Goal: Information Seeking & Learning: Check status

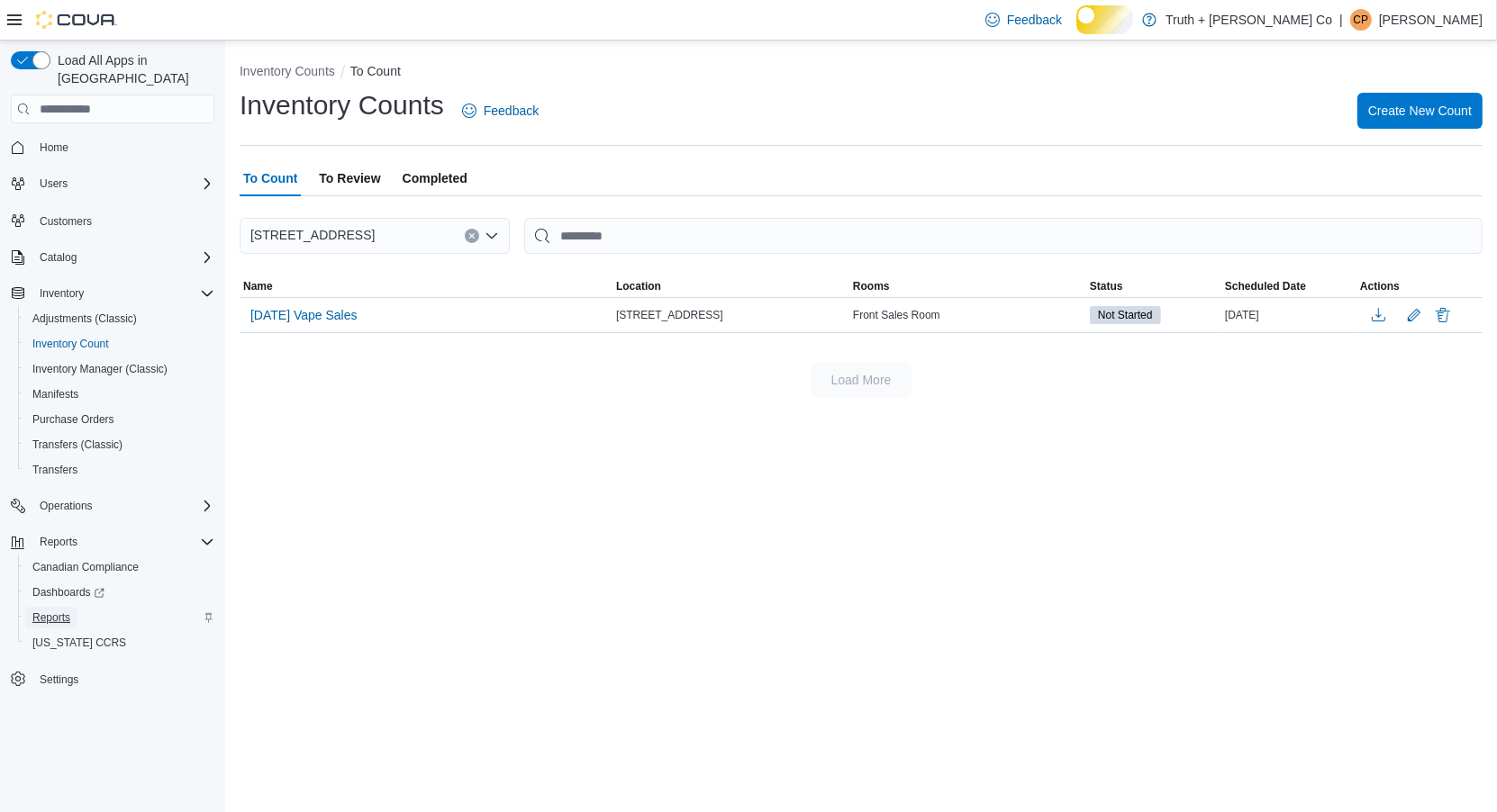
click at [70, 619] on span "Reports" at bounding box center [51, 617] width 38 height 14
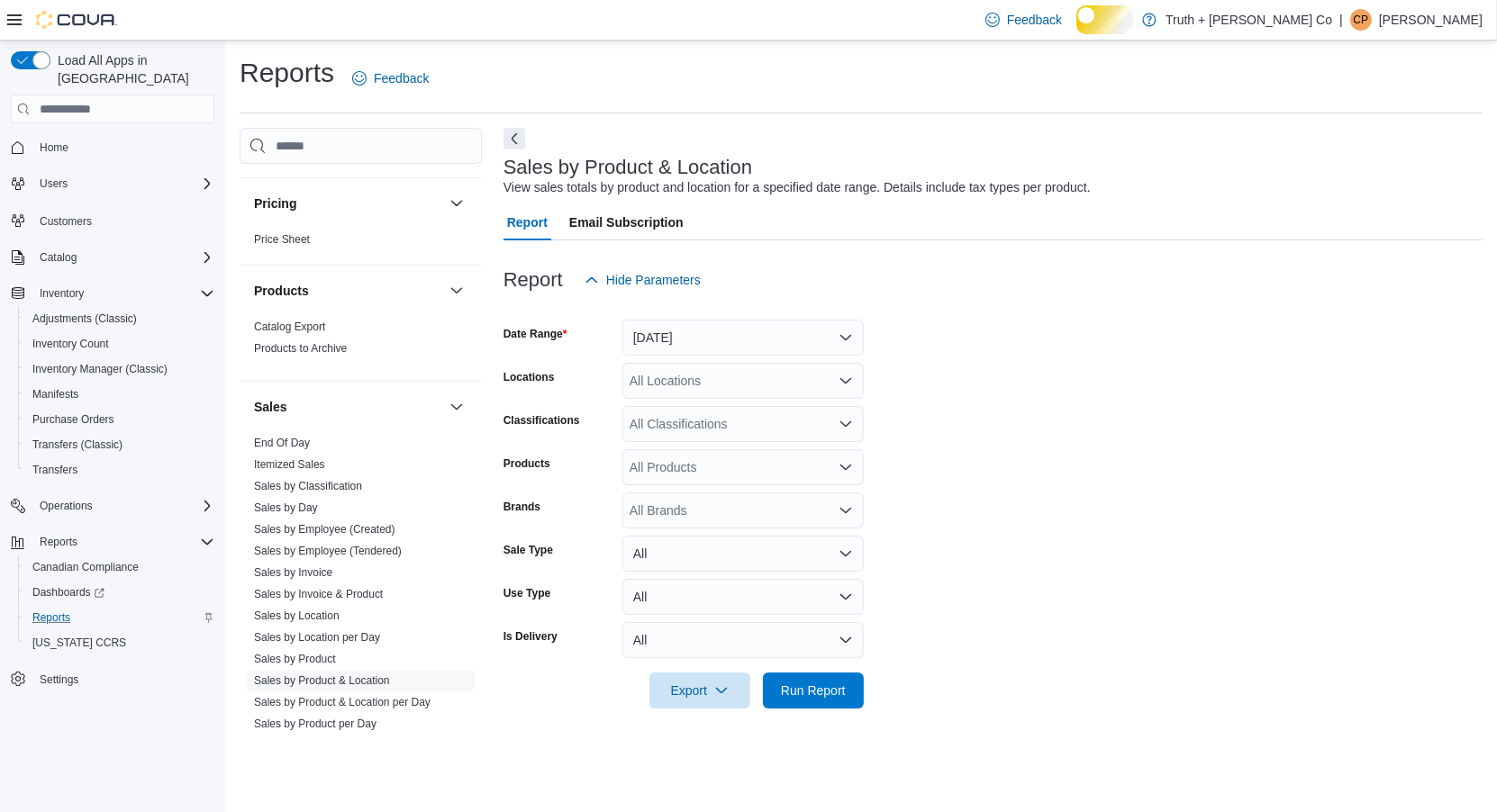
scroll to position [1909, 0]
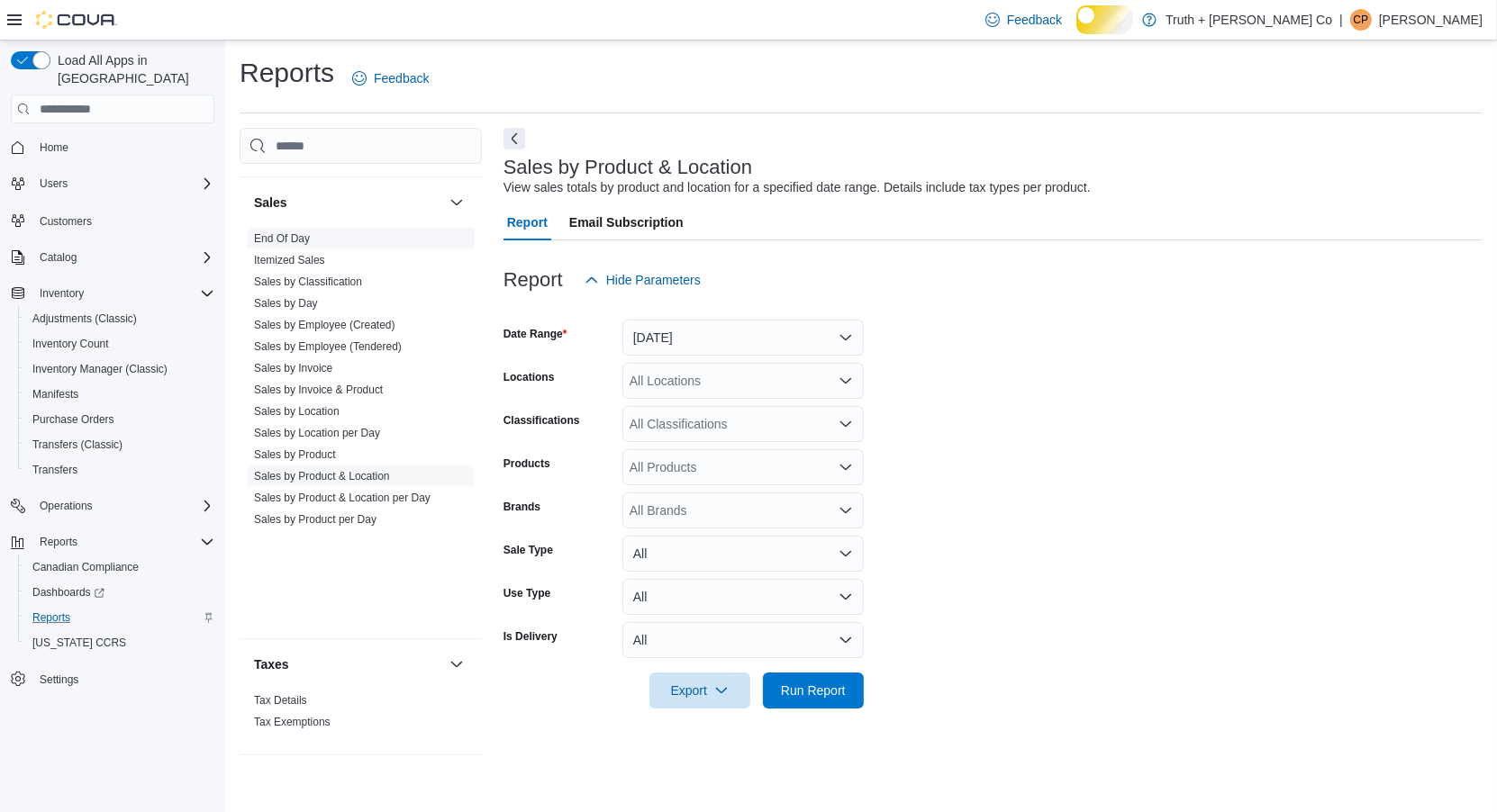
click at [309, 244] on link "End Of Day" at bounding box center [281, 238] width 56 height 13
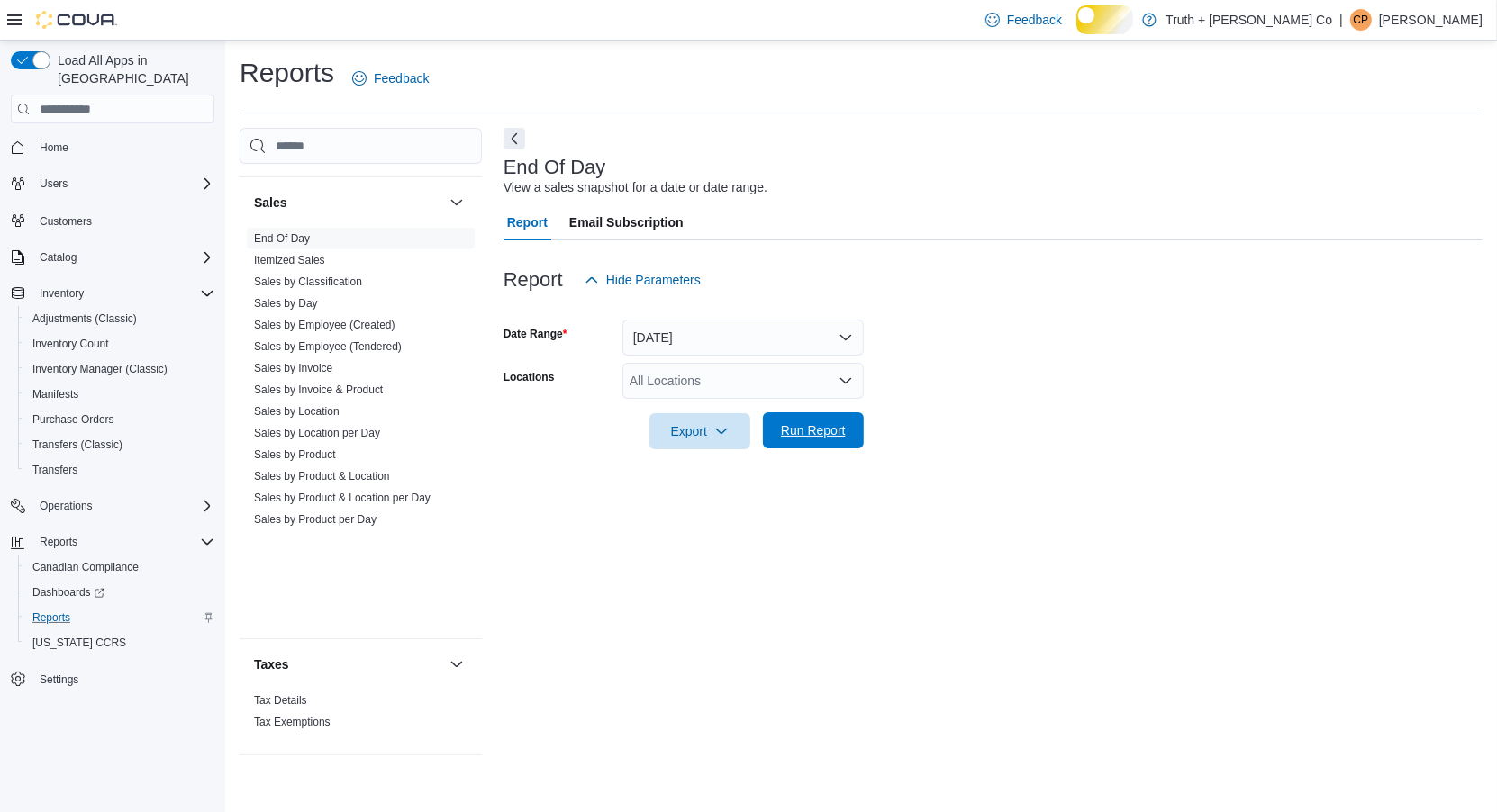
click at [824, 439] on span "Run Report" at bounding box center [812, 430] width 65 height 18
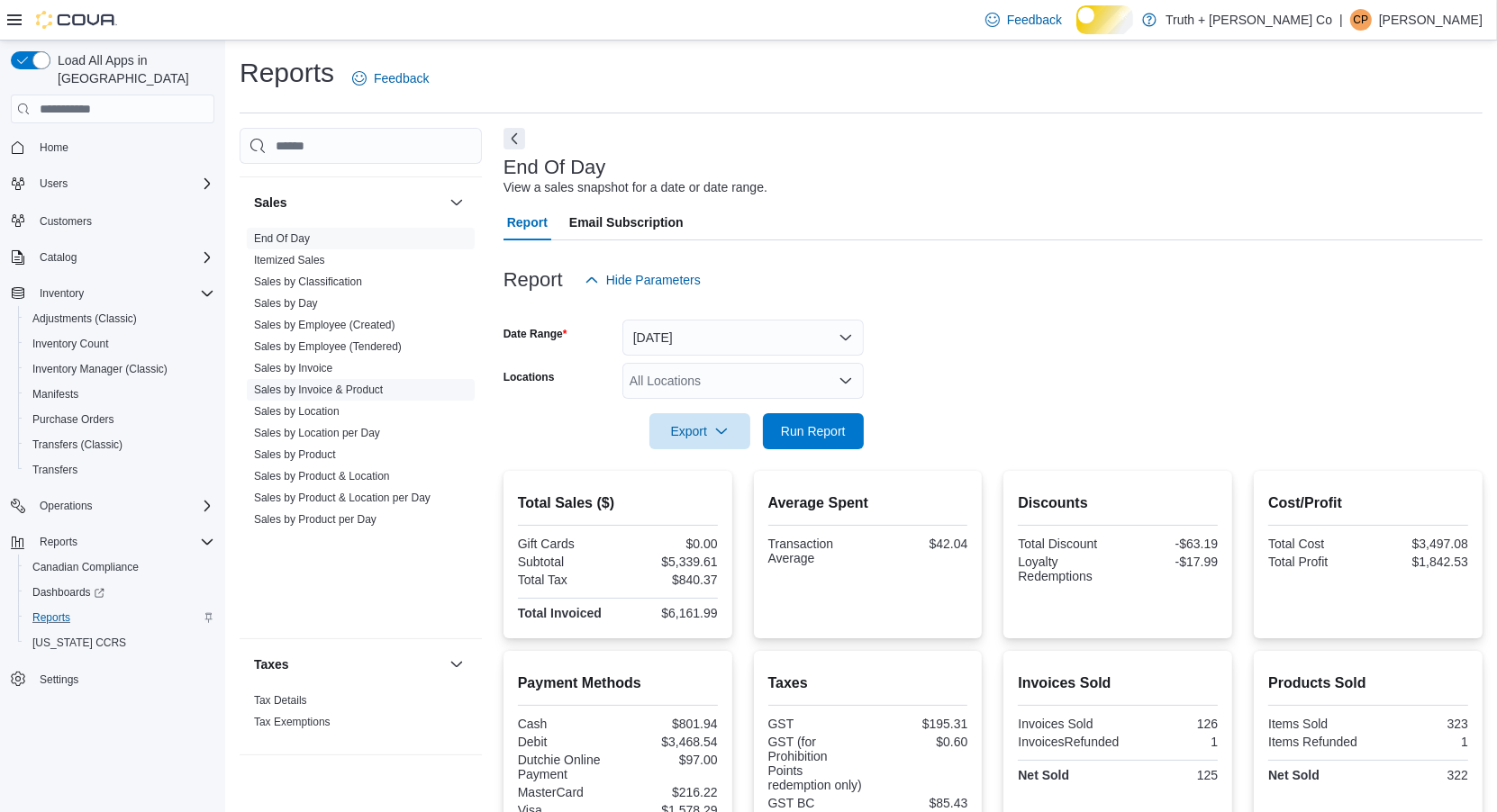
click at [362, 396] on link "Sales by Invoice & Product" at bounding box center [317, 389] width 129 height 13
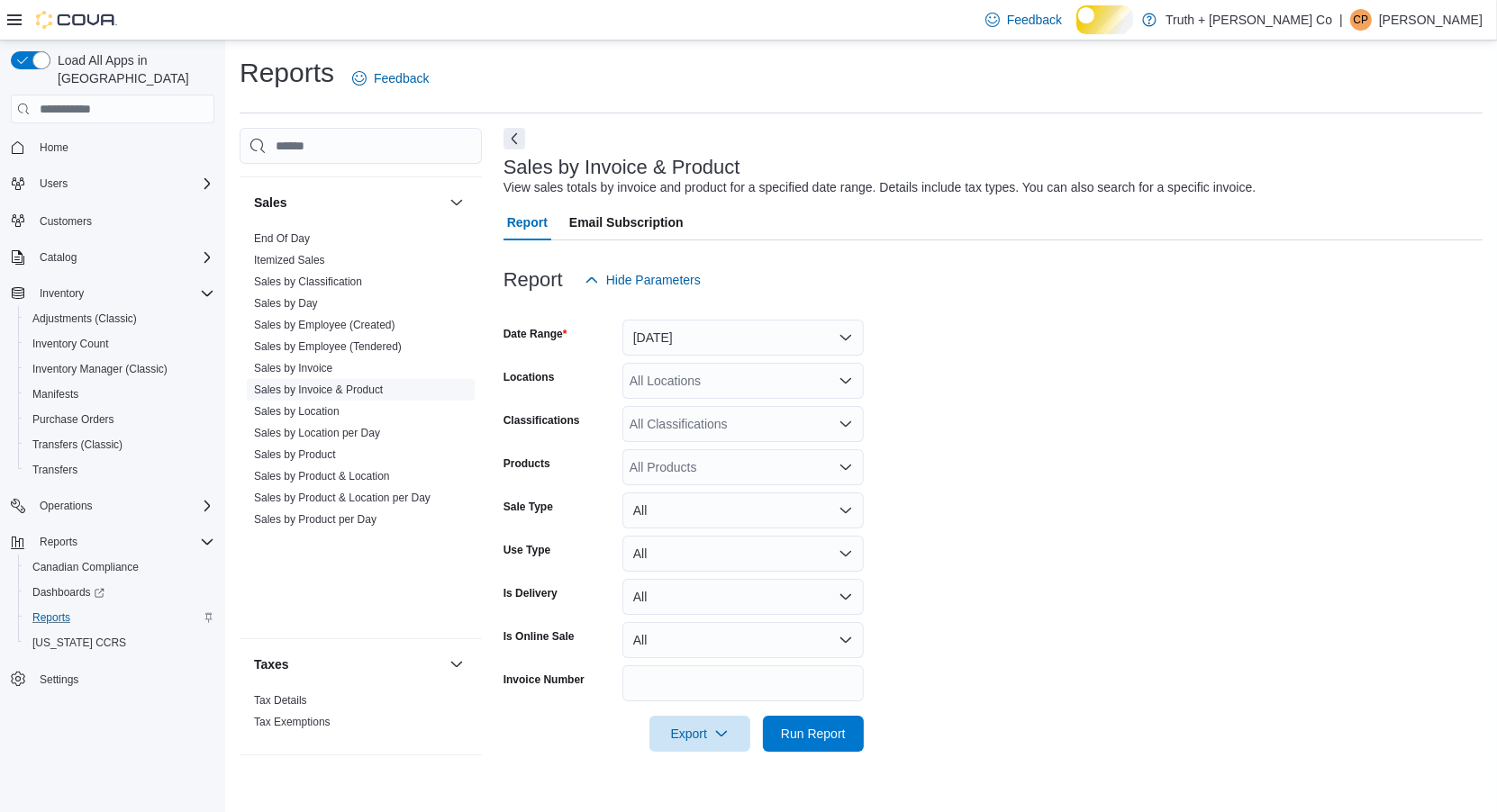
scroll to position [13, 0]
click at [699, 347] on button "[DATE]" at bounding box center [744, 337] width 242 height 36
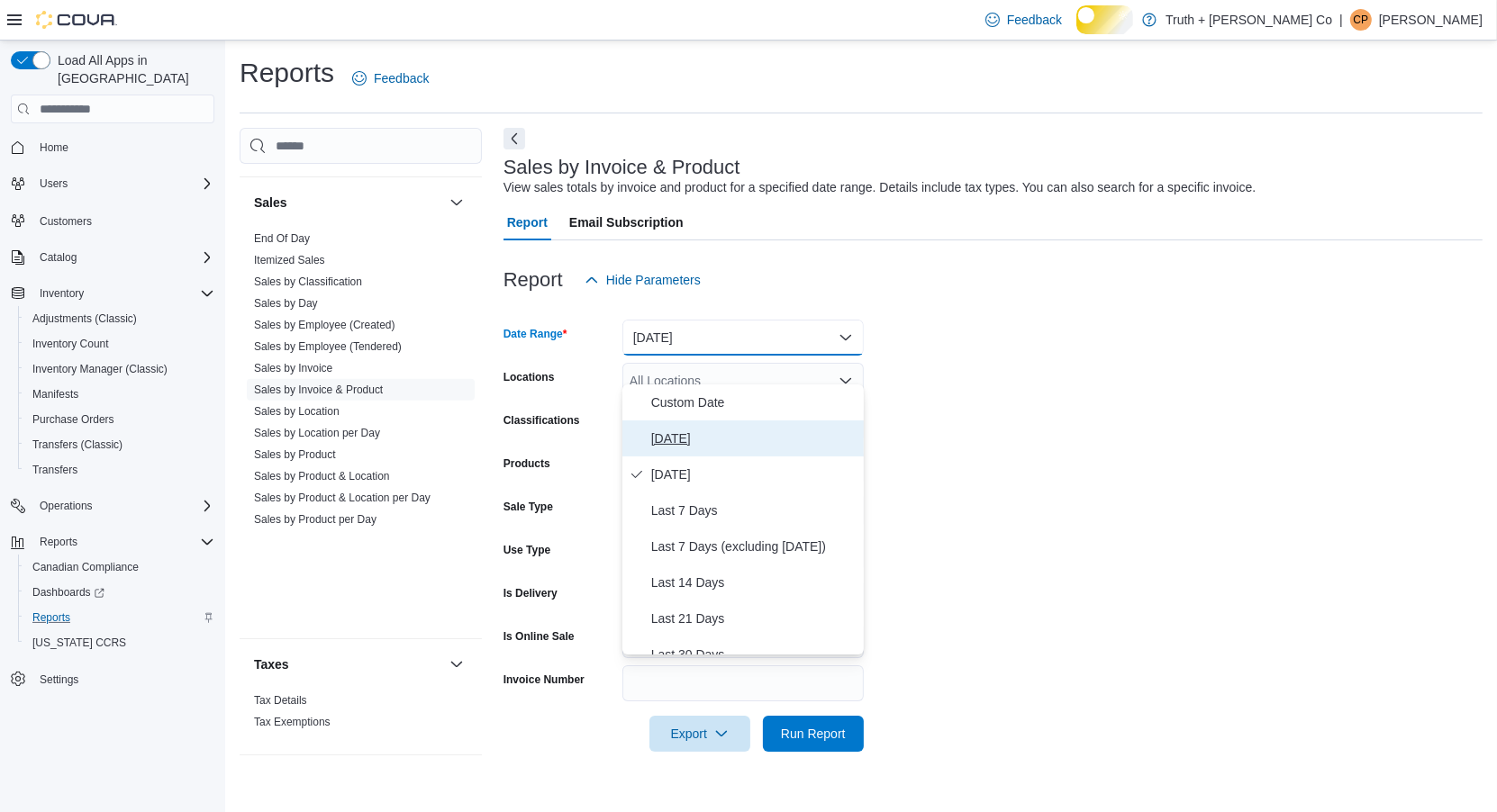
click at [674, 444] on span "[DATE]" at bounding box center [753, 439] width 206 height 22
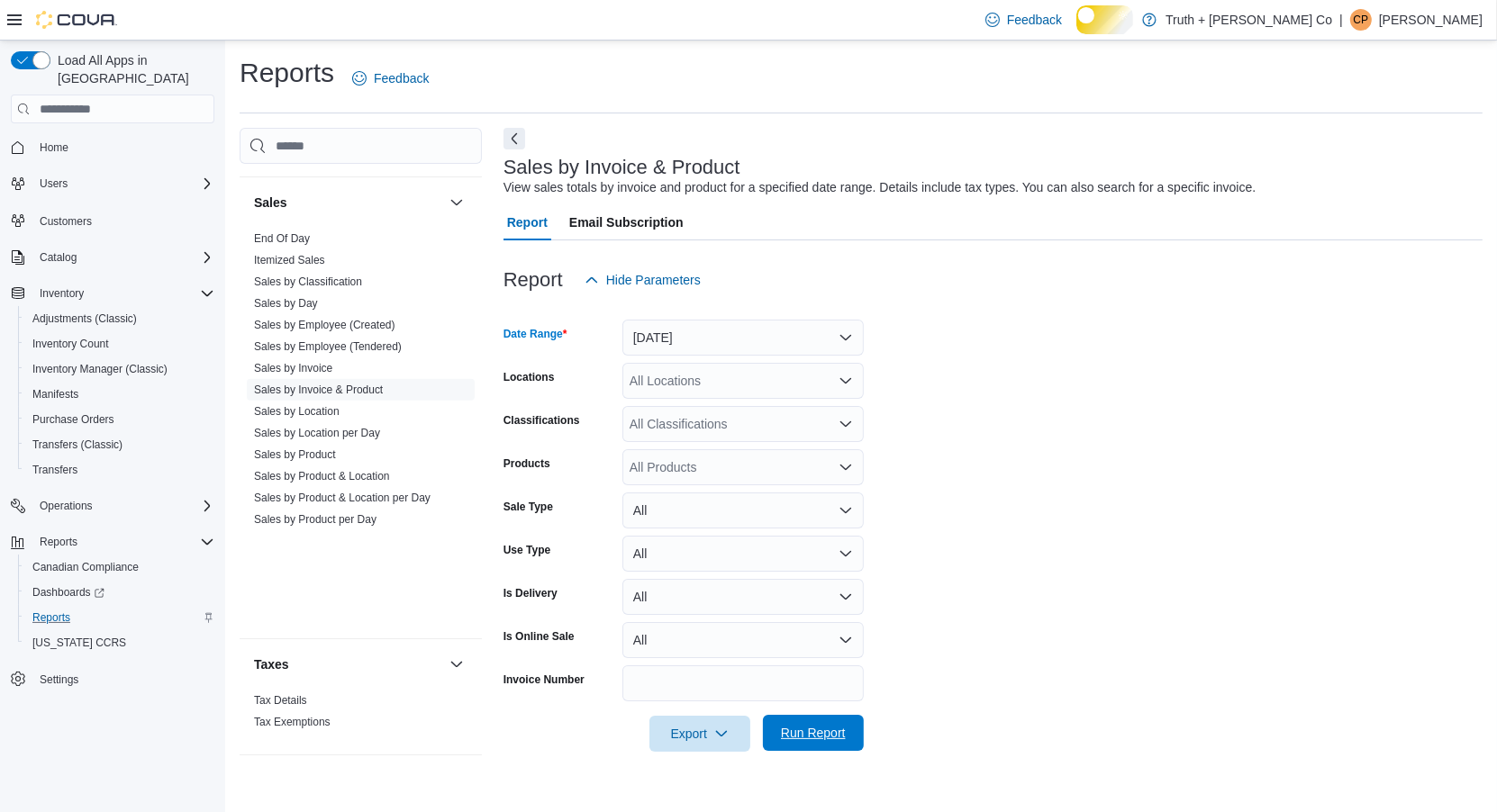
click at [807, 742] on span "Run Report" at bounding box center [812, 733] width 65 height 18
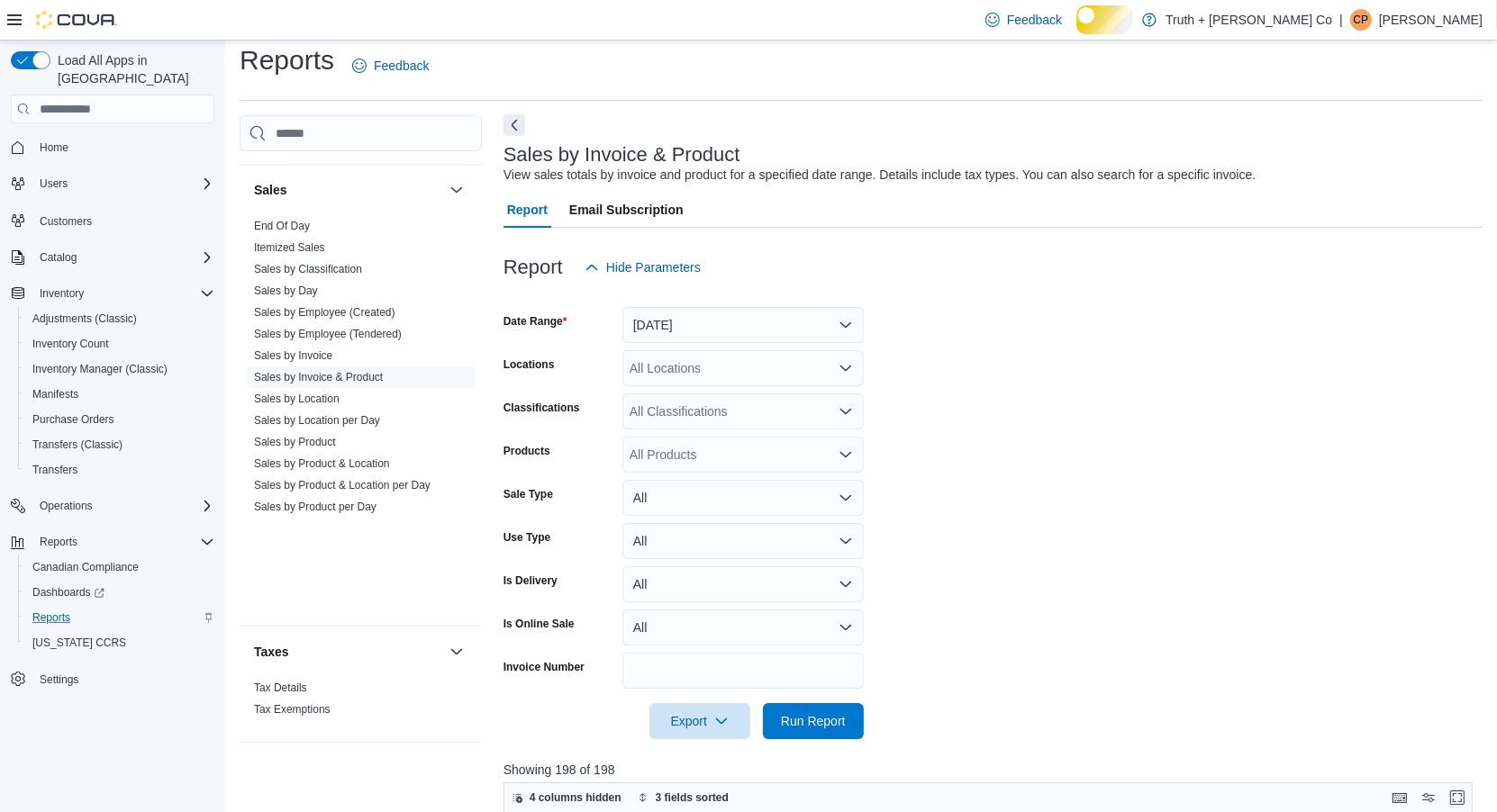
click at [512, 136] on button "Next" at bounding box center [514, 126] width 22 height 22
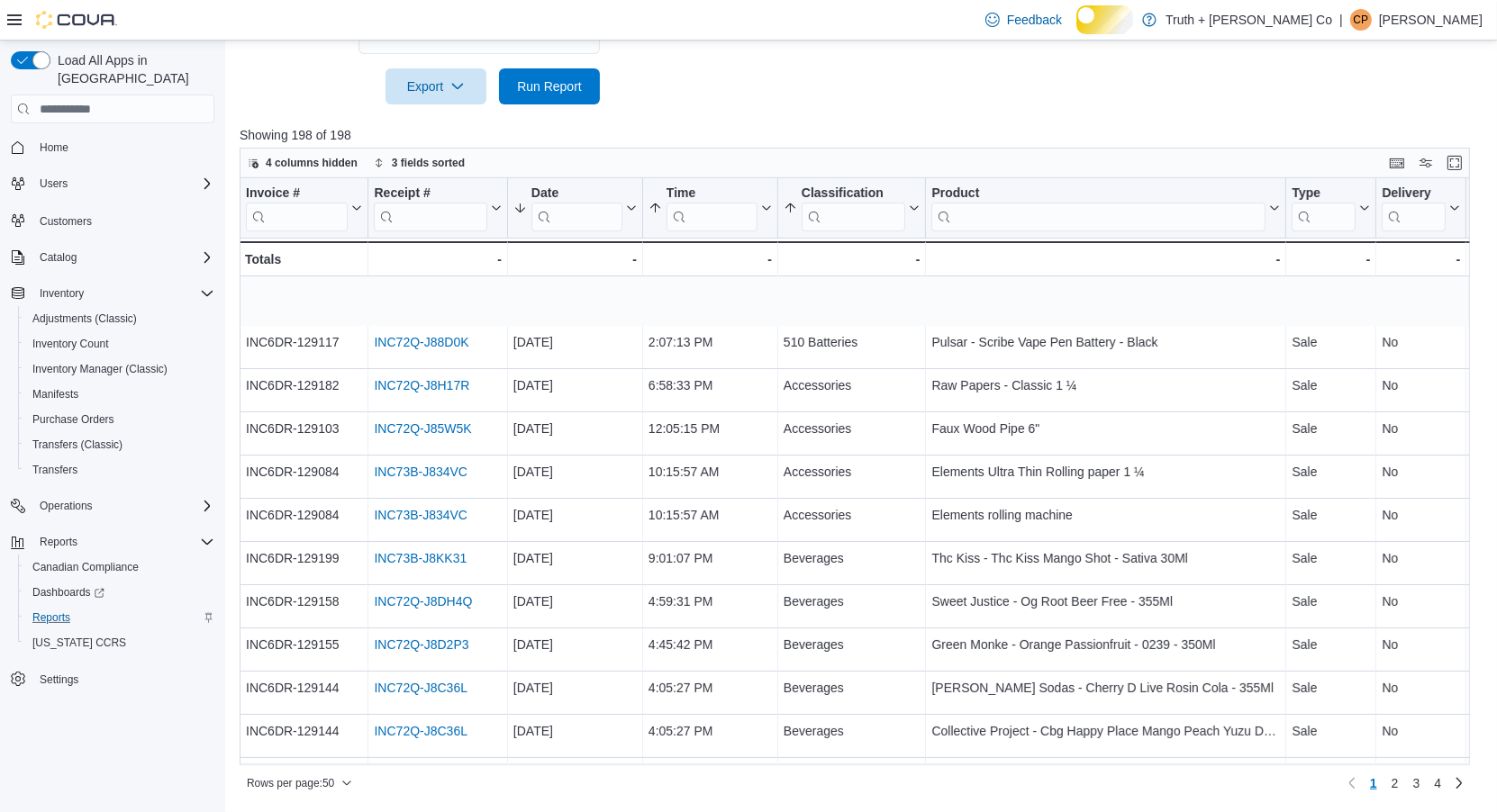
scroll to position [687, 0]
click at [761, 213] on icon at bounding box center [764, 207] width 14 height 11
click at [738, 338] on span "Sort Low-High" at bounding box center [704, 345] width 69 height 14
click at [757, 213] on icon at bounding box center [764, 207] width 14 height 11
click at [727, 360] on span "Sort High-Low" at bounding box center [704, 367] width 69 height 14
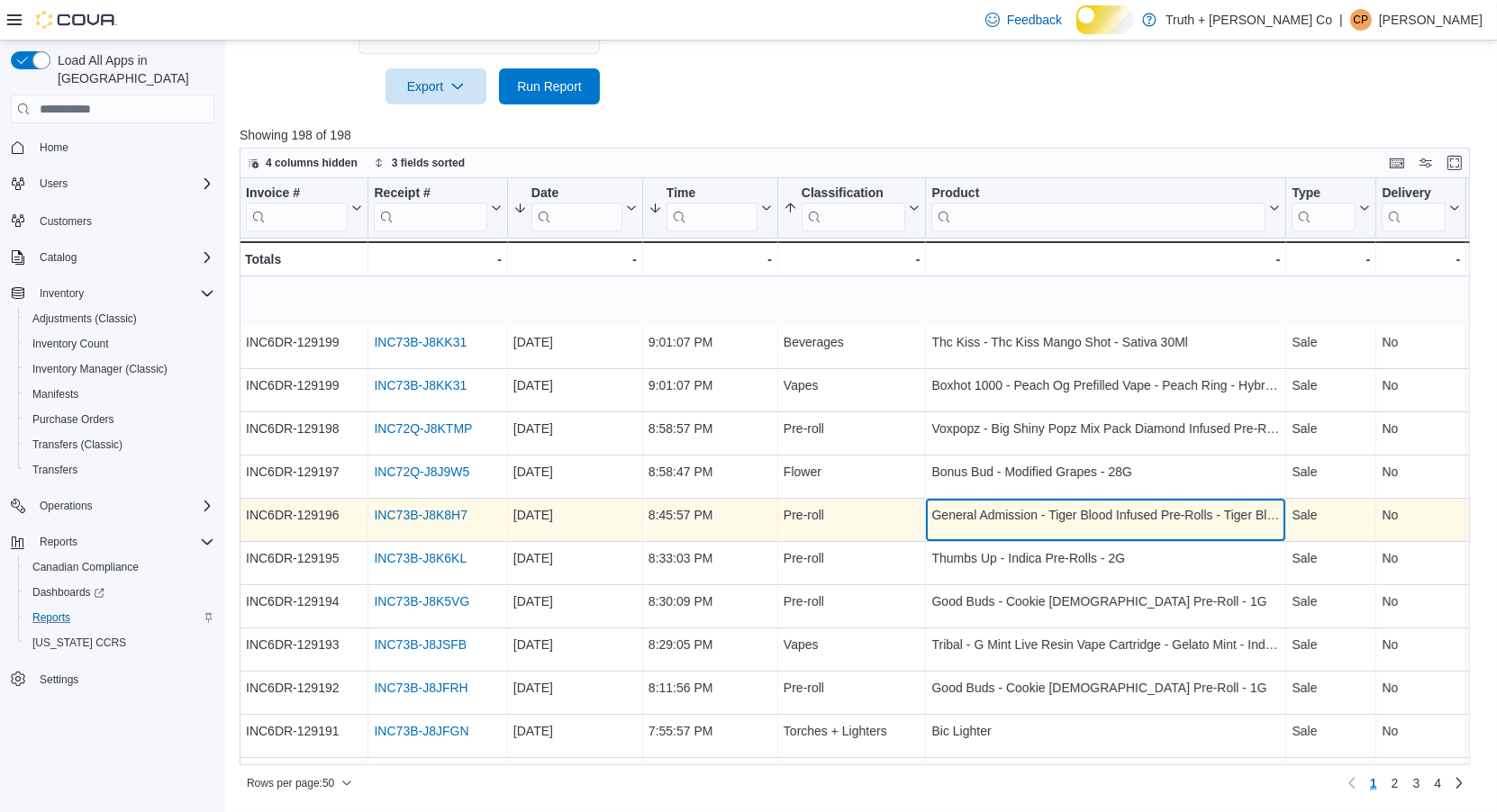
click at [1005, 542] on div "General Admission - Tiger Blood Infused Pre-Rolls - Tiger Blood Og - 1G - Produ…" at bounding box center [1106, 520] width 360 height 43
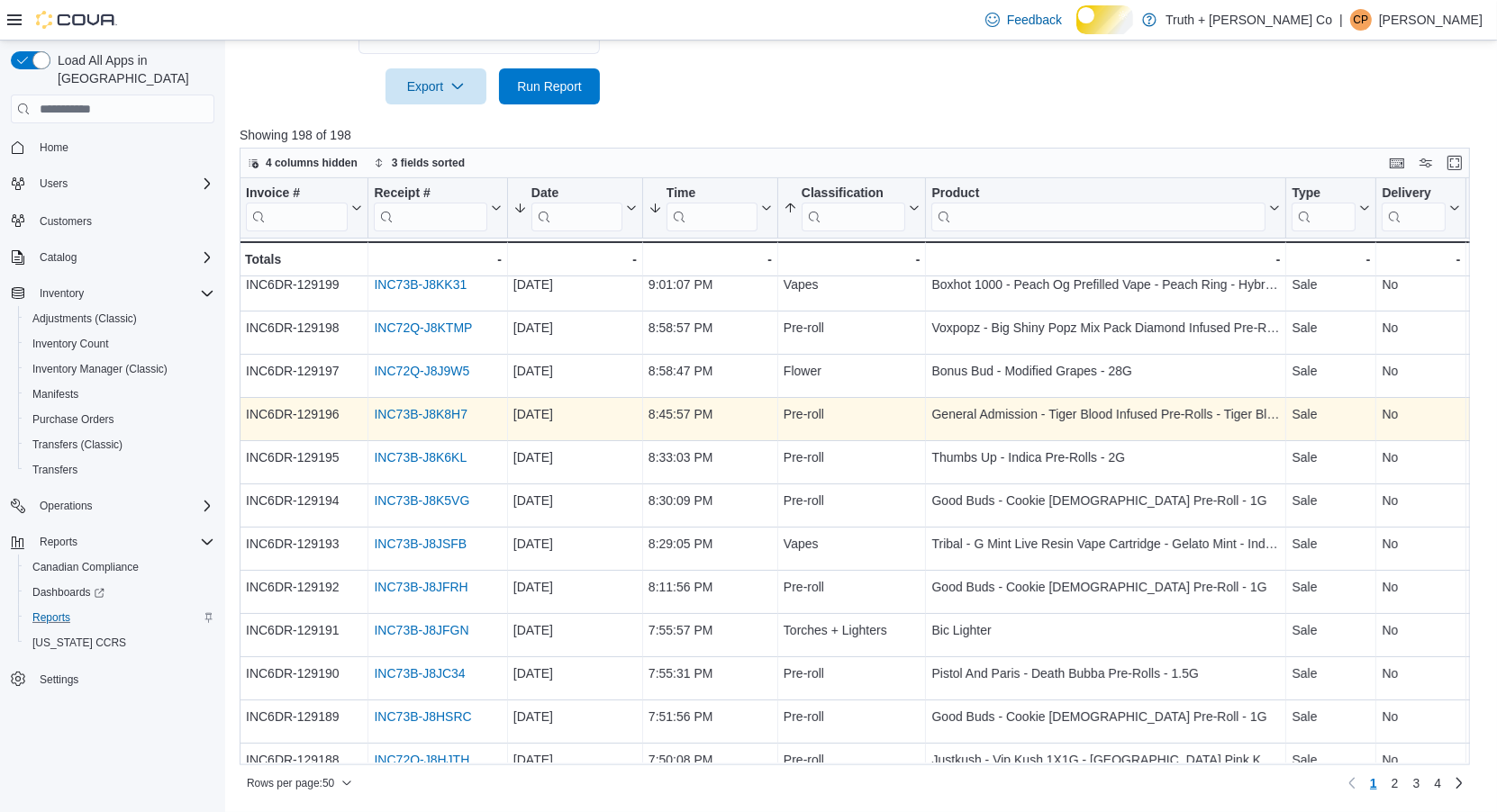
scroll to position [102, 0]
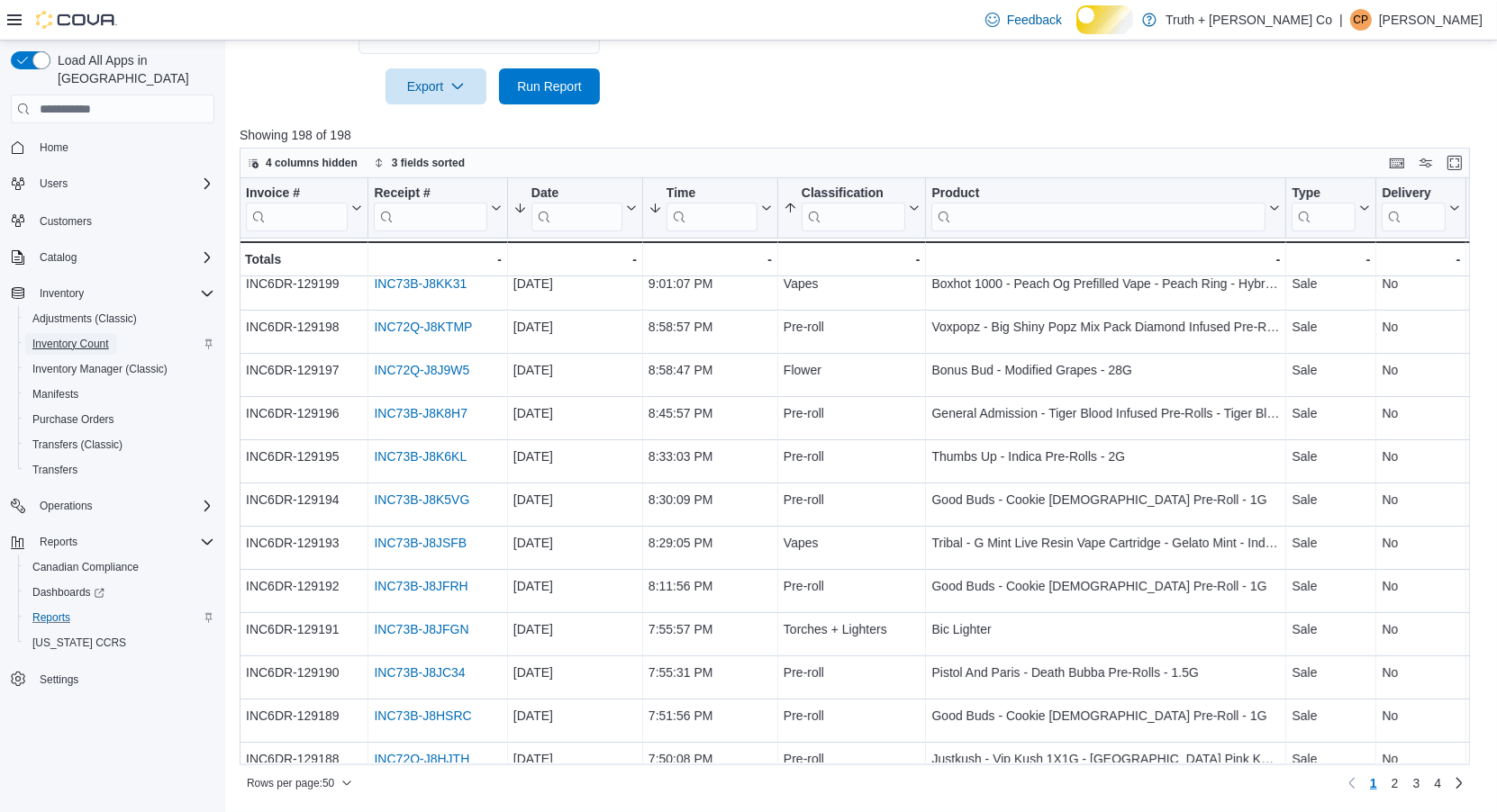
click at [109, 346] on span "Inventory Count" at bounding box center [70, 344] width 77 height 14
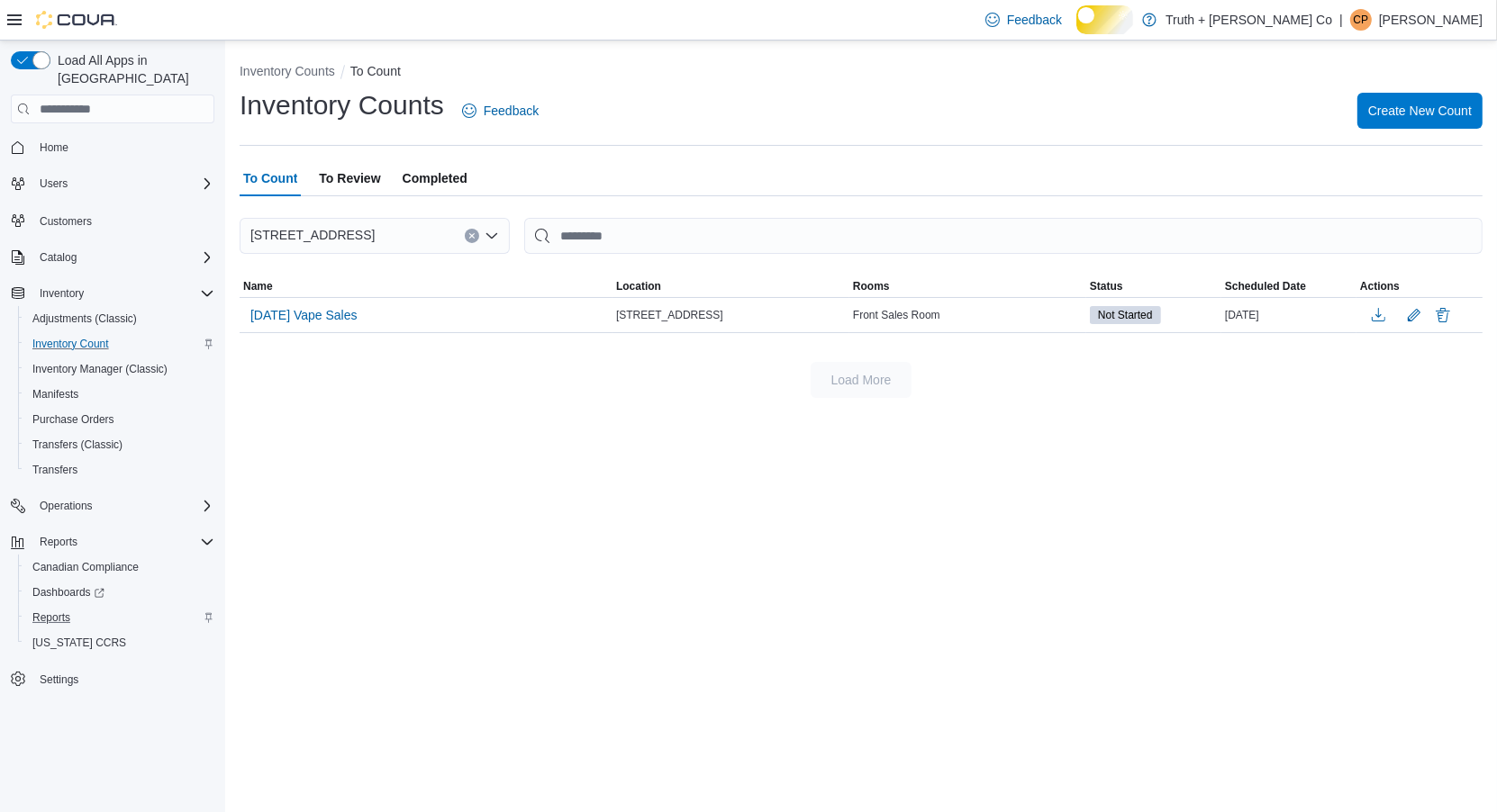
click at [467, 197] on span "Completed" at bounding box center [434, 179] width 65 height 36
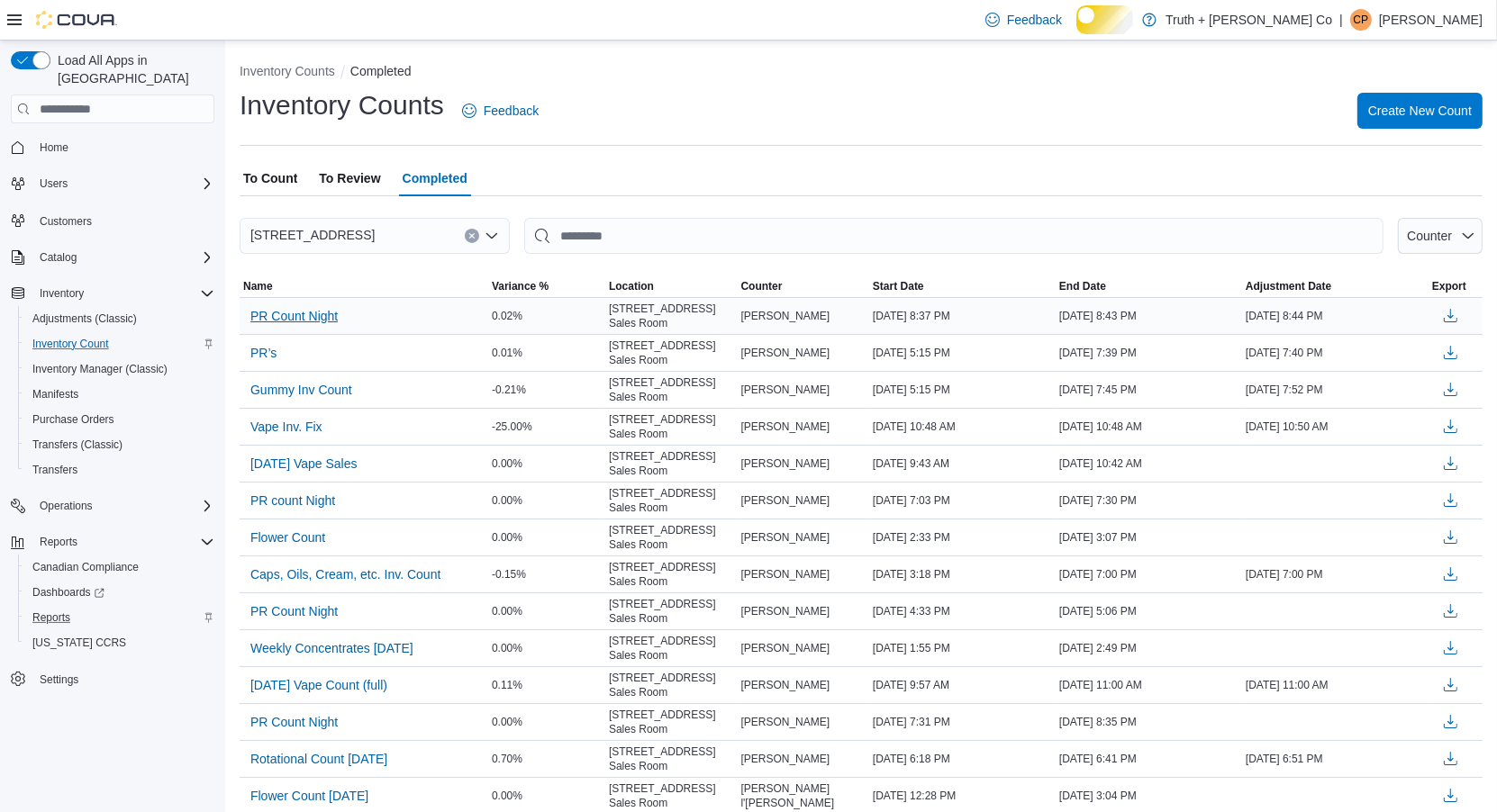
click at [337, 325] on span "PR Count Night" at bounding box center [294, 316] width 88 height 18
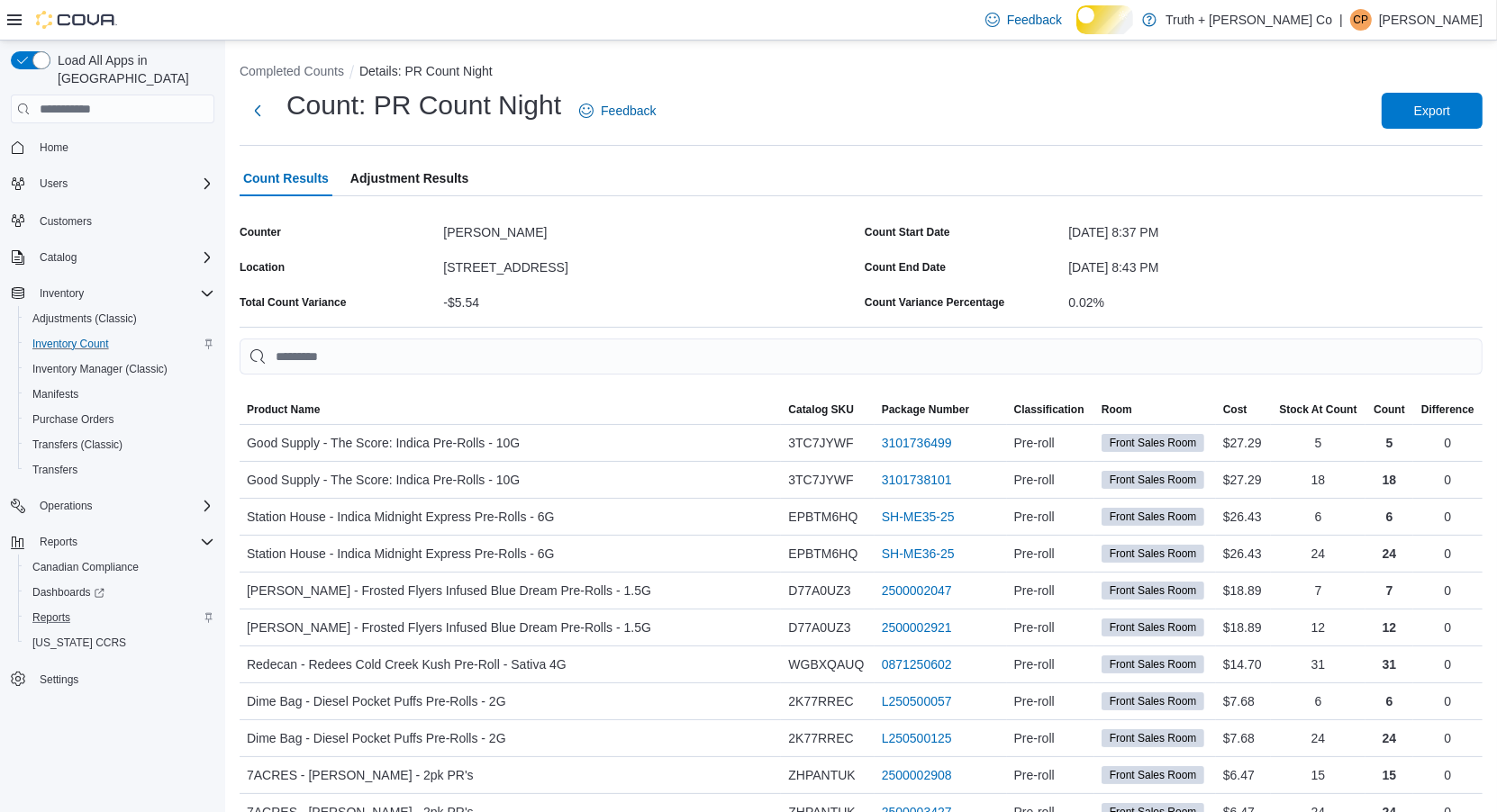
click at [468, 197] on span "Adjustment Results" at bounding box center [409, 179] width 118 height 36
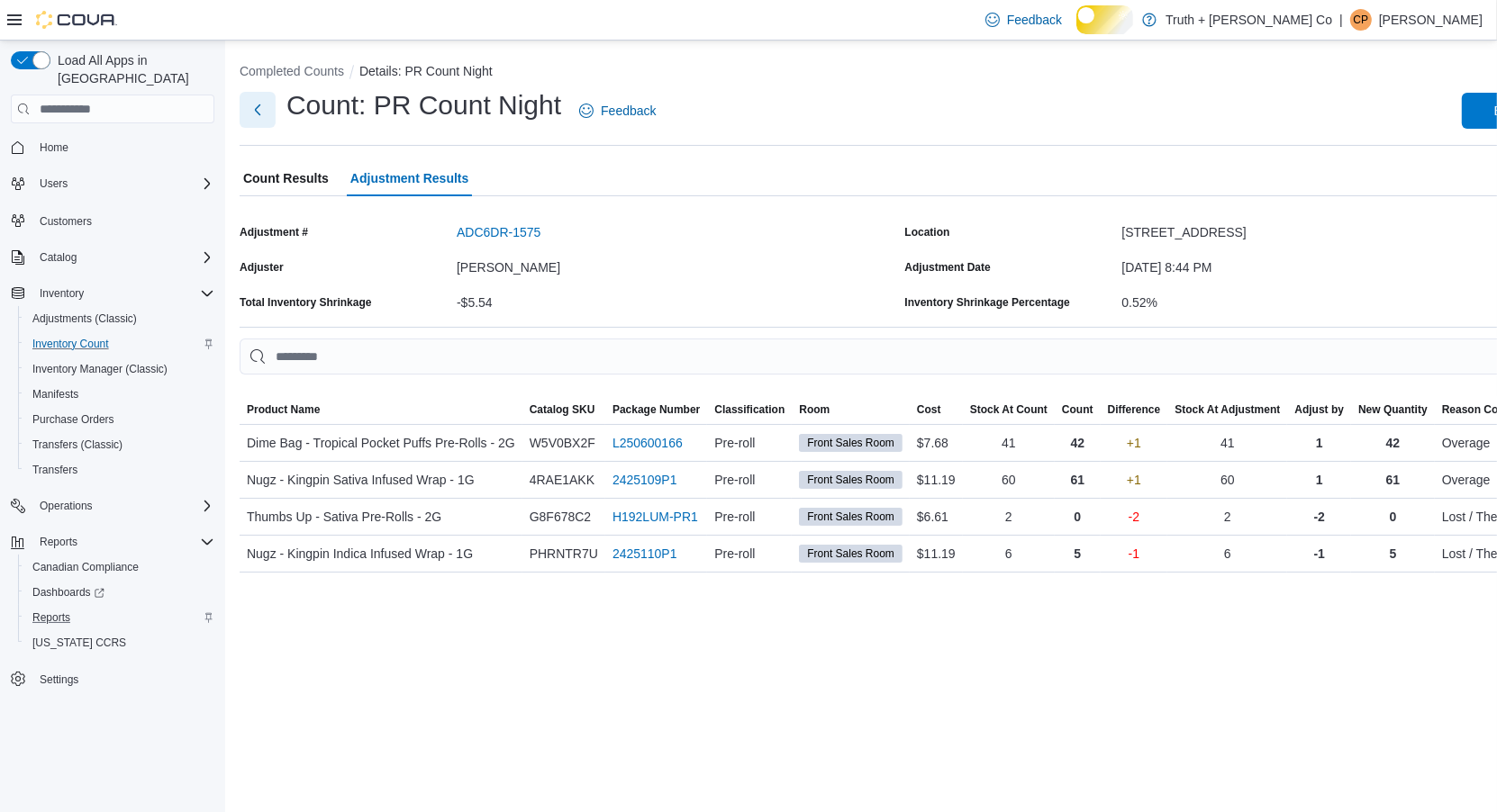
click at [257, 120] on button "Next" at bounding box center [257, 110] width 36 height 36
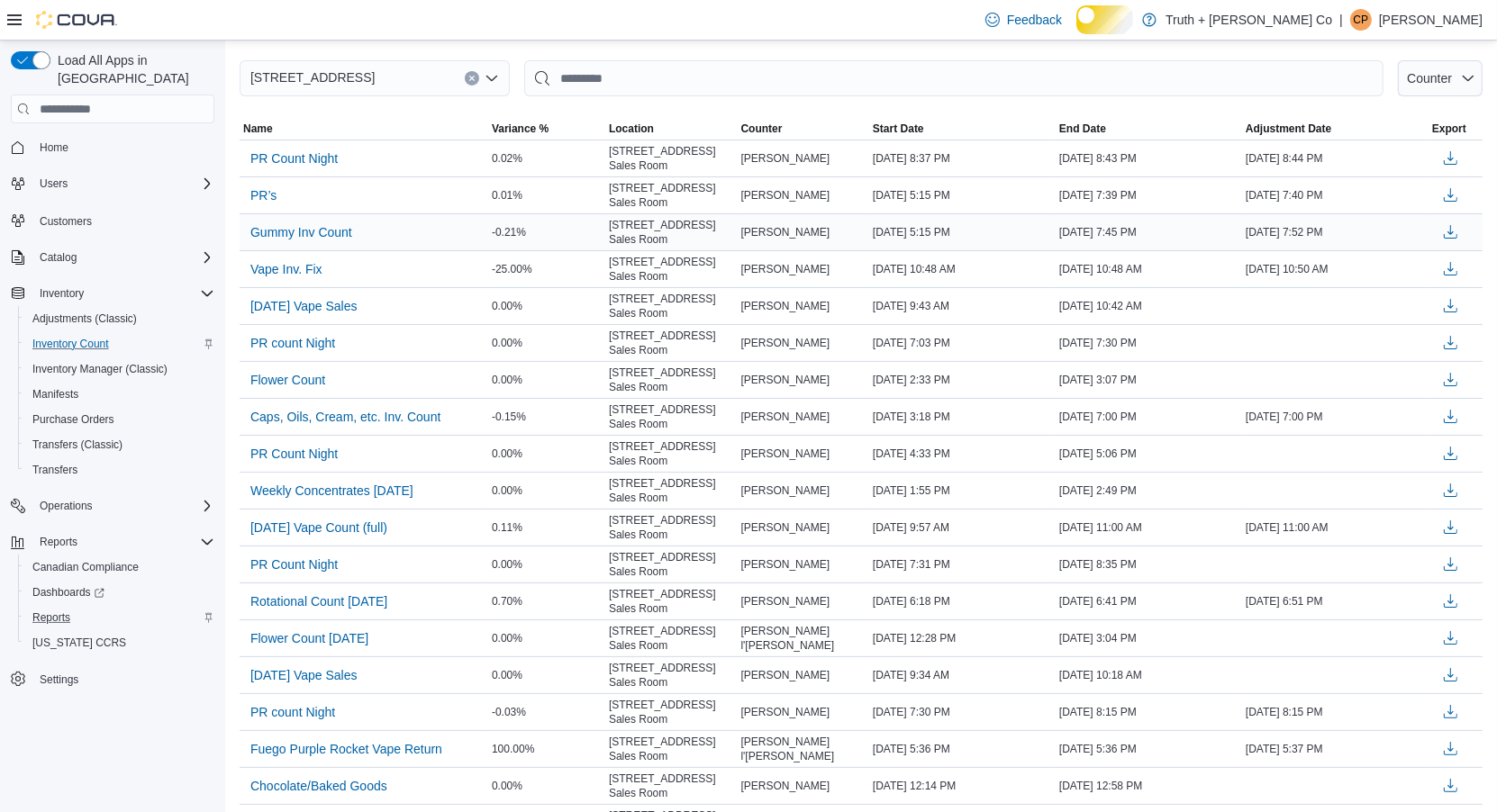
scroll to position [159, 0]
click at [264, 203] on span "PR’s" at bounding box center [263, 195] width 26 height 18
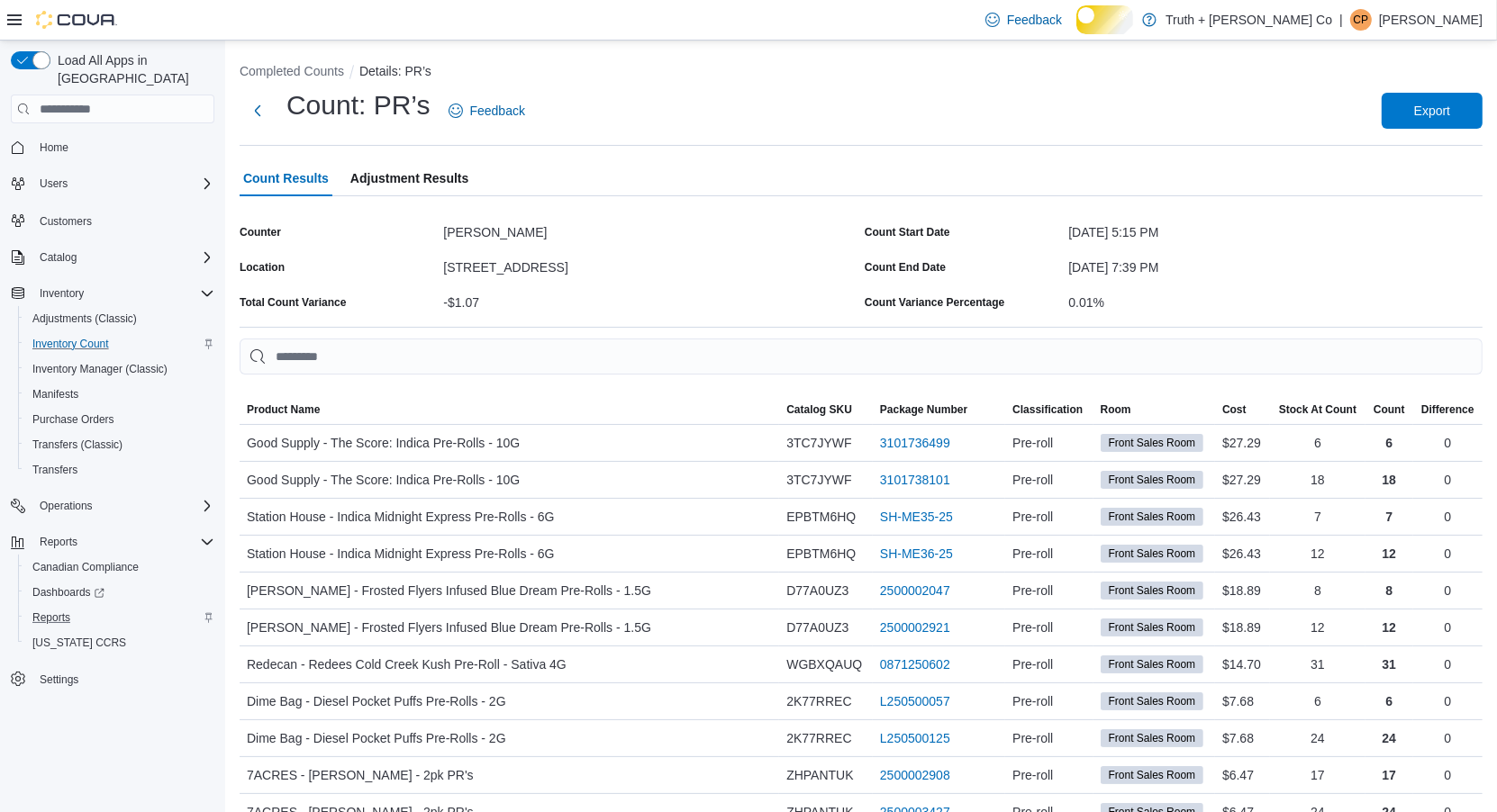
click at [468, 196] on span "Adjustment Results" at bounding box center [409, 179] width 118 height 36
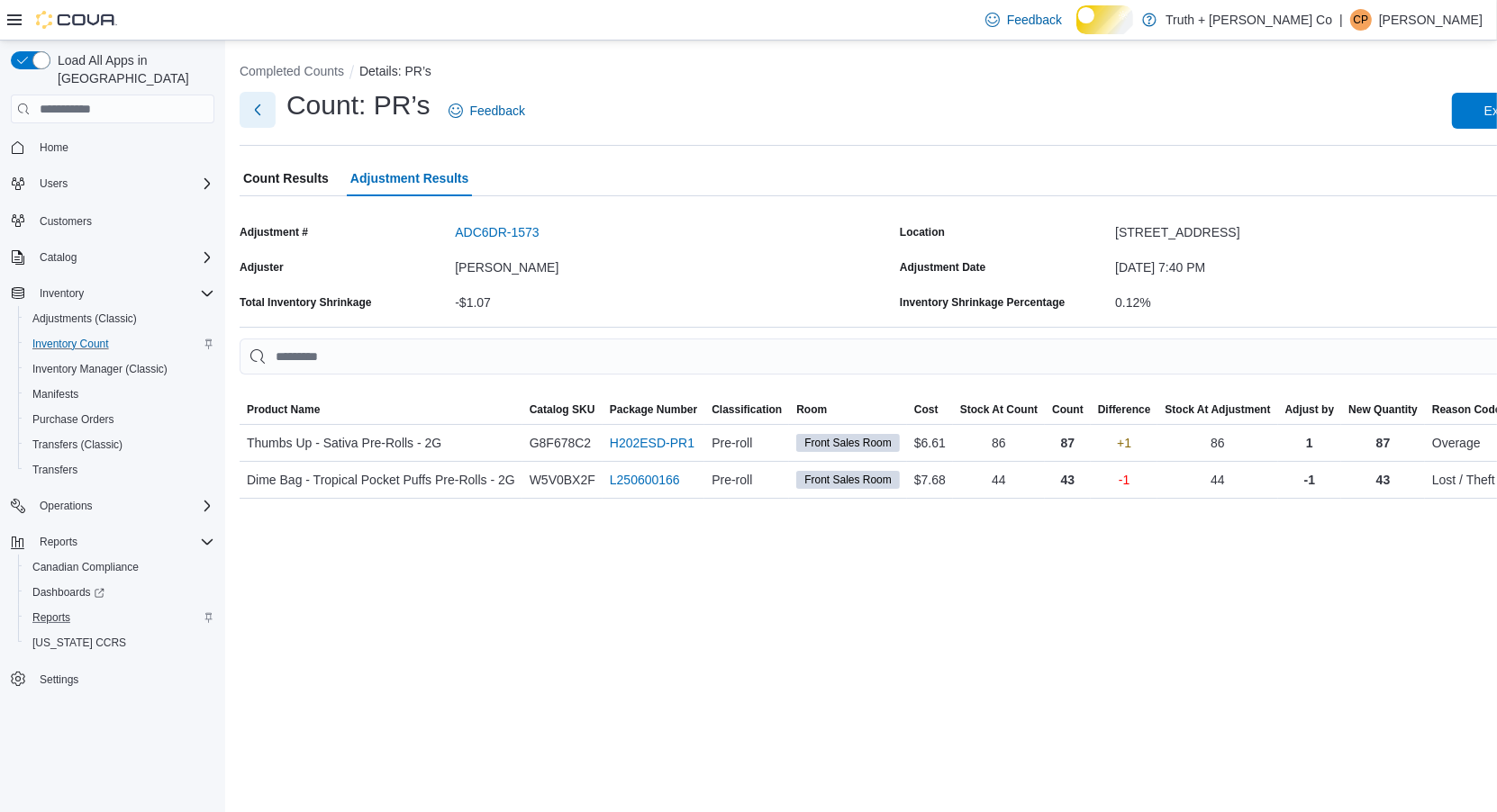
click at [254, 115] on button "Next" at bounding box center [257, 110] width 36 height 36
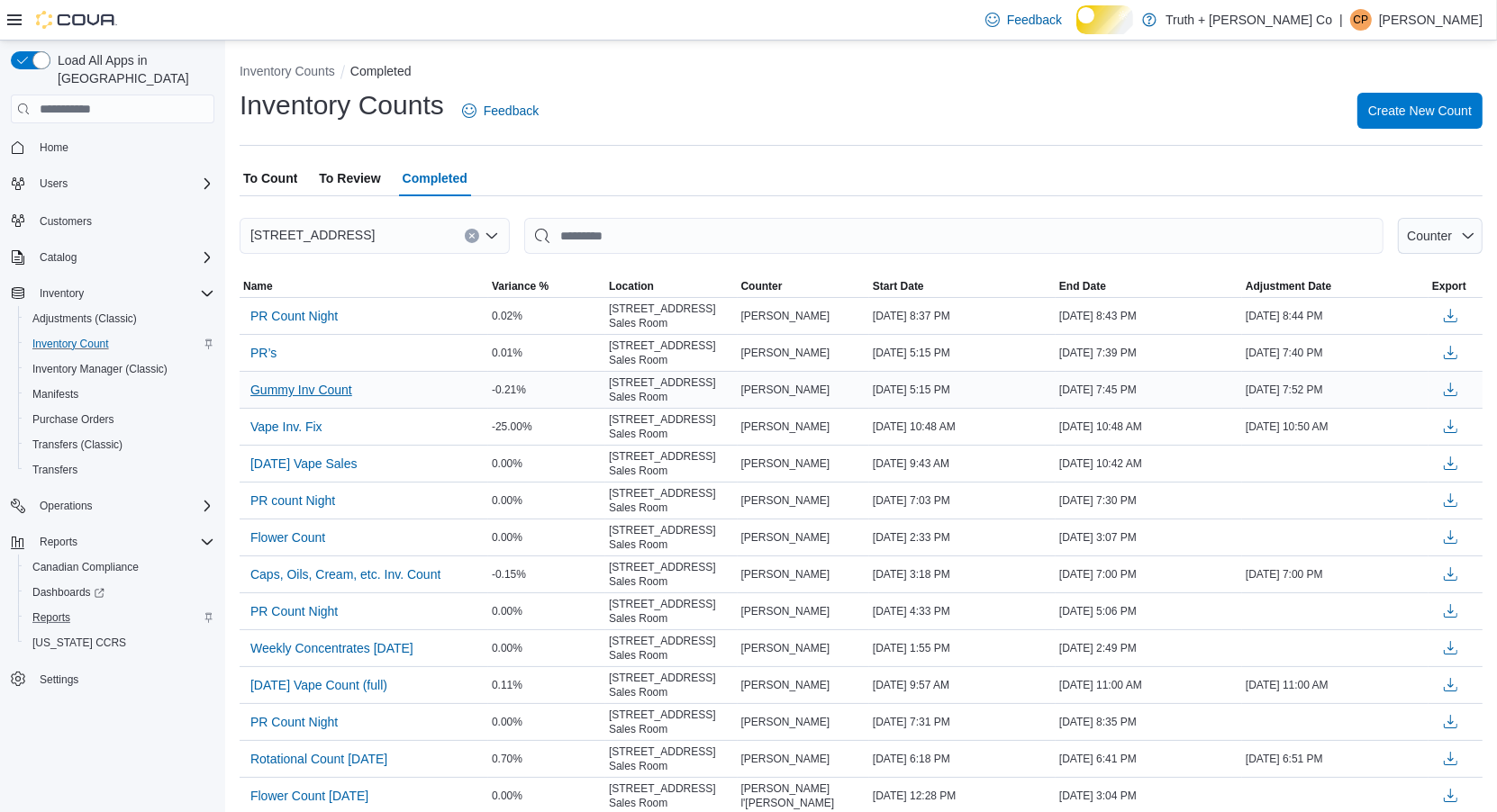
click at [352, 399] on span "Gummy Inv Count" at bounding box center [301, 390] width 102 height 18
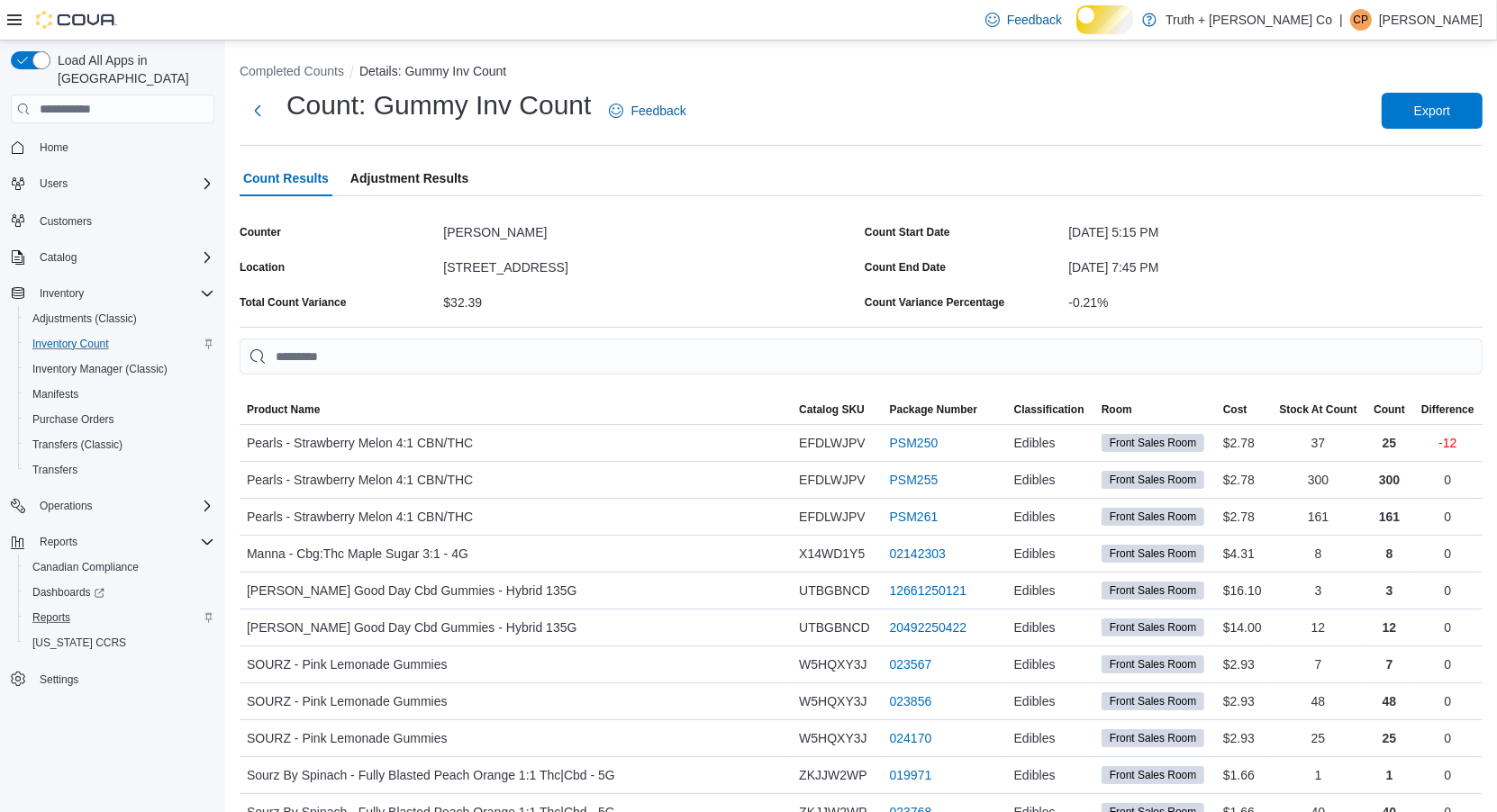
click at [468, 197] on span "Adjustment Results" at bounding box center [409, 179] width 118 height 36
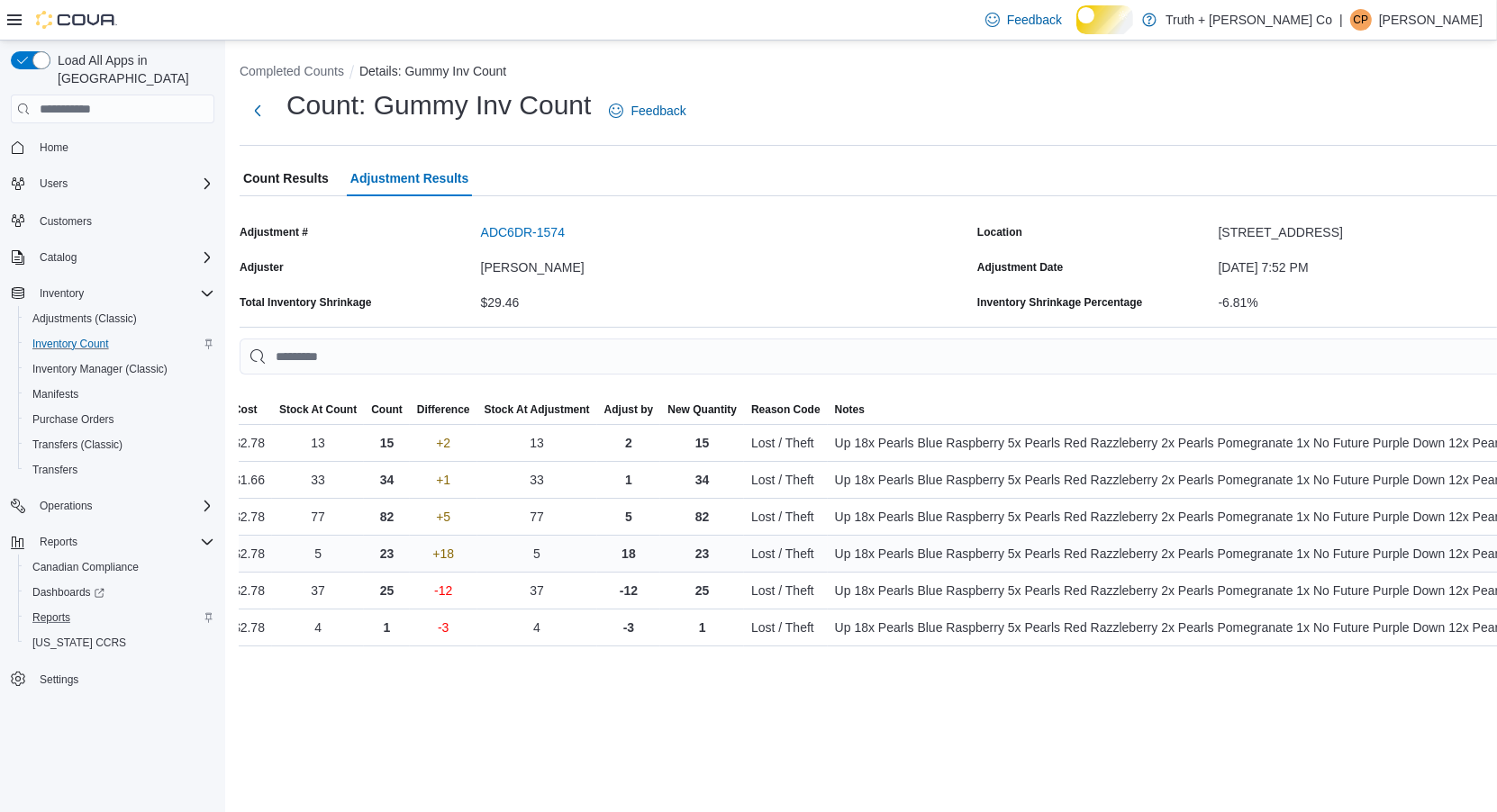
scroll to position [0, 1705]
click at [88, 216] on span "Customers" at bounding box center [66, 221] width 52 height 14
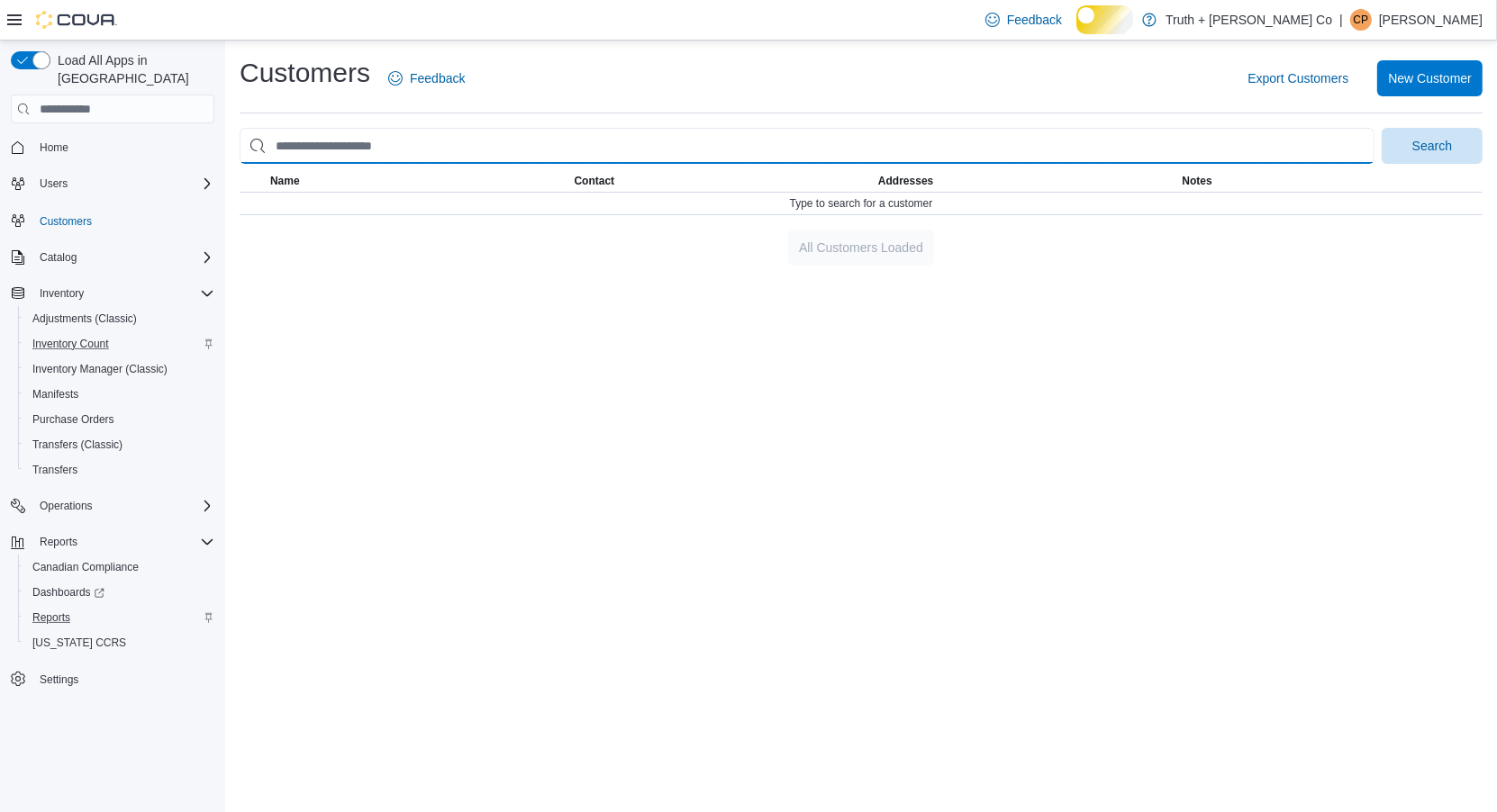
click at [297, 156] on input "search" at bounding box center [806, 146] width 1135 height 36
type input "****"
click at [1381, 128] on button "Search" at bounding box center [1431, 146] width 101 height 36
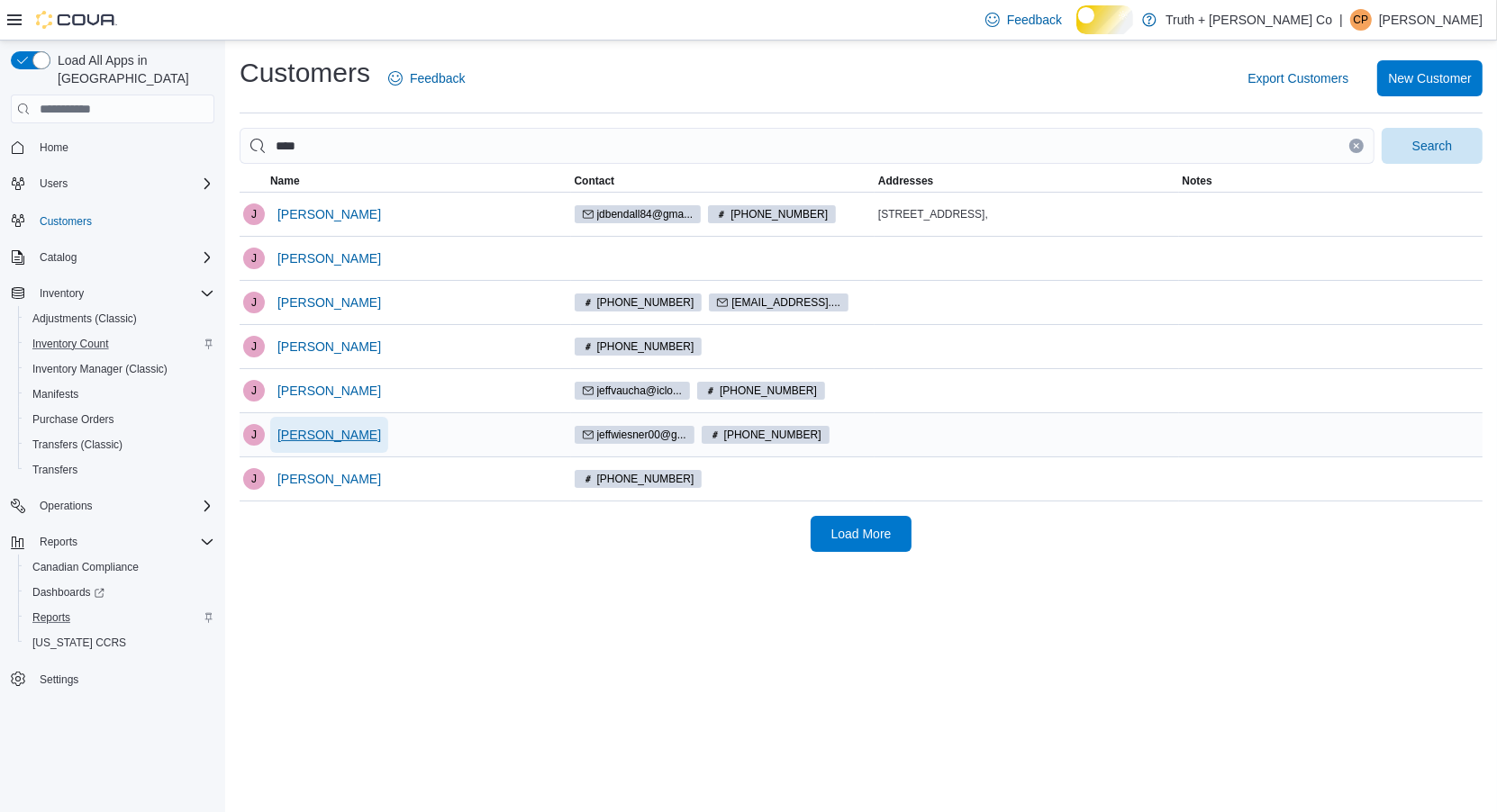
click at [326, 444] on span "[PERSON_NAME]" at bounding box center [329, 435] width 104 height 18
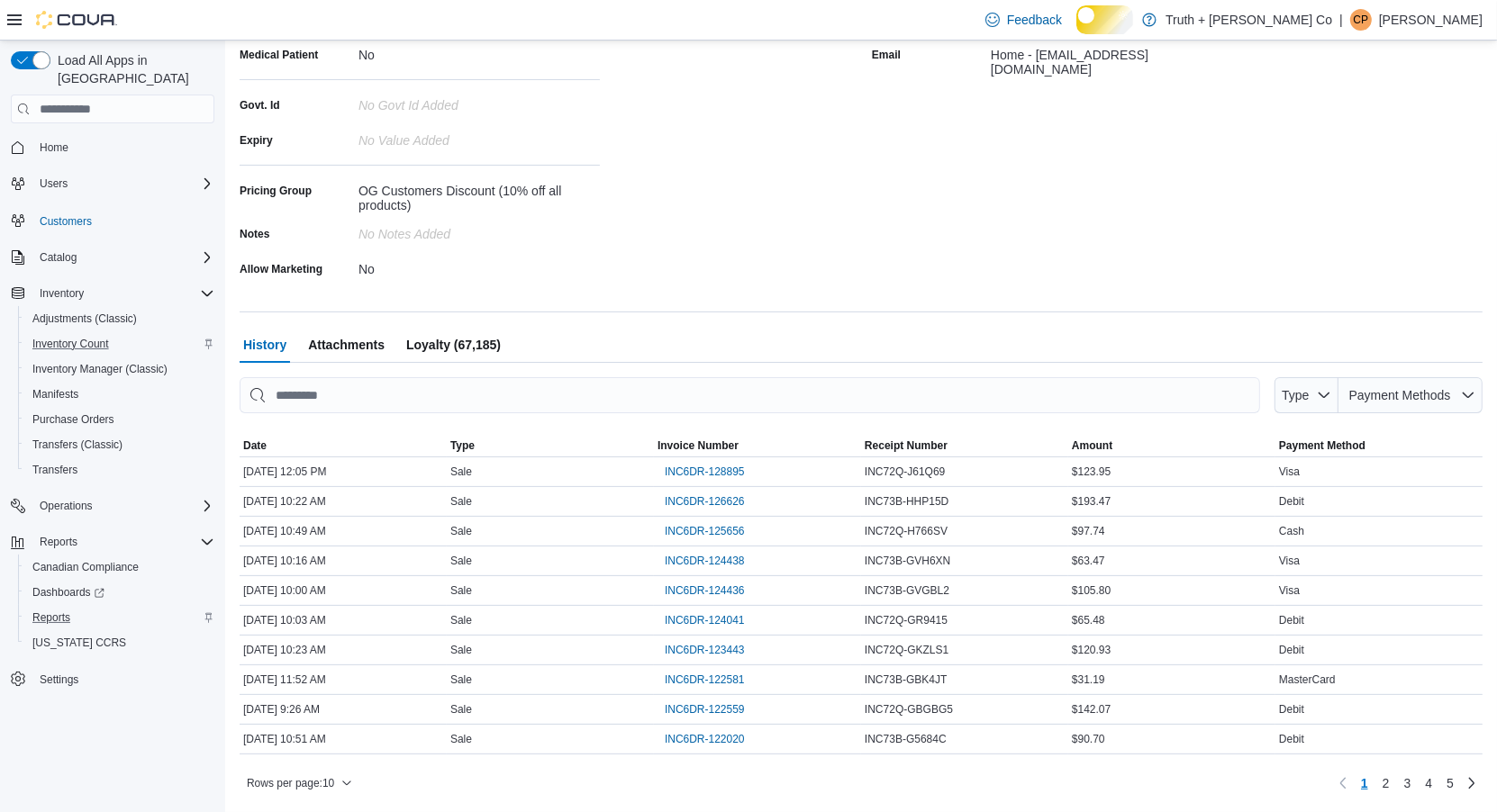
scroll to position [419, 0]
click at [721, 479] on span "INC6DR-128895" at bounding box center [705, 472] width 80 height 14
